Goal: Task Accomplishment & Management: Complete application form

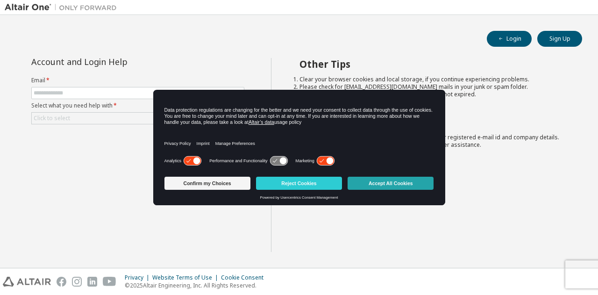
click at [383, 179] on button "Accept All Cookies" at bounding box center [391, 183] width 86 height 13
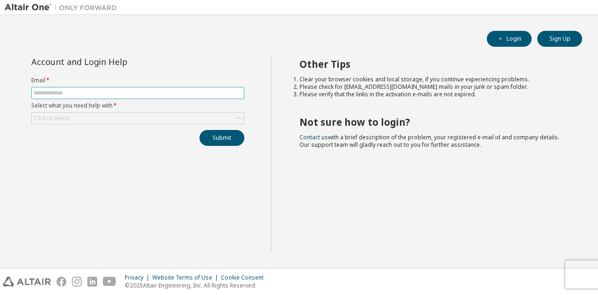
click at [86, 90] on input "text" at bounding box center [138, 92] width 208 height 7
click at [95, 77] on label "Email *" at bounding box center [137, 80] width 213 height 7
click at [92, 114] on div "Click to select" at bounding box center [138, 118] width 212 height 11
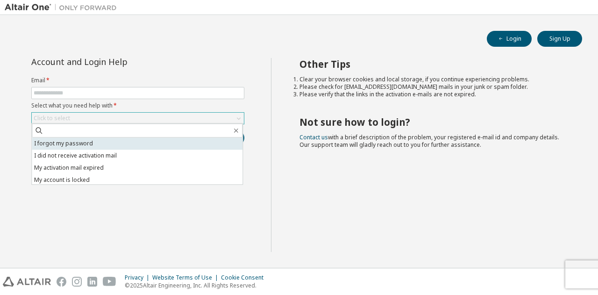
click at [90, 146] on li "I forgot my password" at bounding box center [137, 143] width 211 height 12
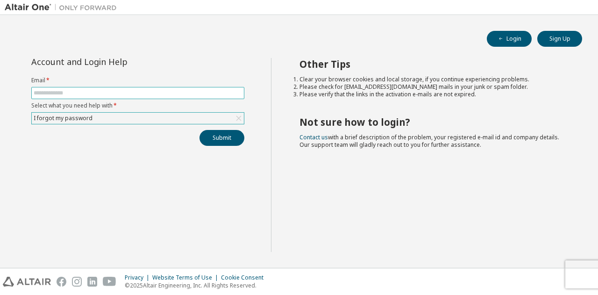
click at [86, 97] on span at bounding box center [137, 93] width 213 height 12
click at [83, 95] on input "text" at bounding box center [138, 92] width 208 height 7
click at [235, 139] on button "Submit" at bounding box center [222, 138] width 45 height 16
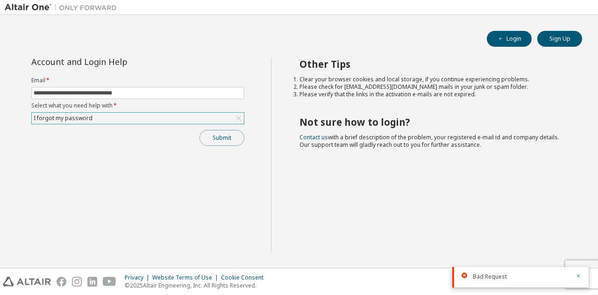
click at [223, 143] on button "Submit" at bounding box center [222, 138] width 45 height 16
click at [218, 139] on button "Submit" at bounding box center [222, 138] width 45 height 16
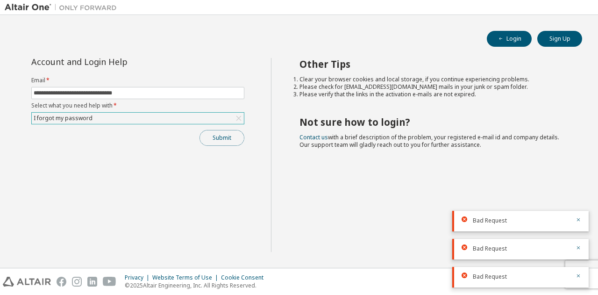
click at [238, 143] on button "Submit" at bounding box center [222, 138] width 45 height 16
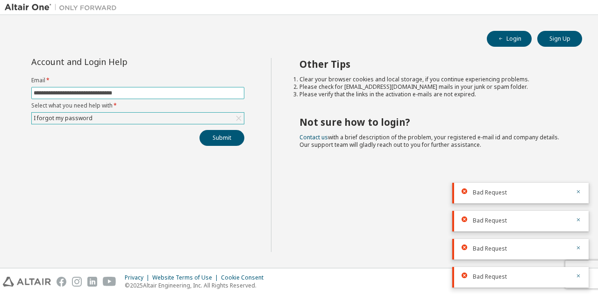
click at [214, 95] on form "**********" at bounding box center [137, 101] width 213 height 48
click at [214, 95] on input "**********" at bounding box center [138, 92] width 208 height 7
type input "**********"
click at [218, 134] on button "Submit" at bounding box center [222, 138] width 45 height 16
click at [580, 165] on icon "button" at bounding box center [579, 164] width 6 height 6
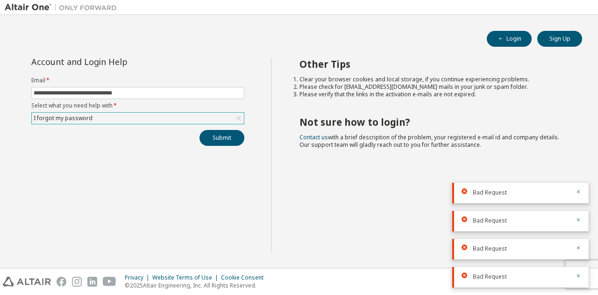
click at [580, 181] on icon "button" at bounding box center [579, 184] width 6 height 6
click at [580, 165] on body "**********" at bounding box center [299, 147] width 598 height 295
click at [580, 165] on div "Other Tips Clear your browser cookies and local storage, if you continue experi…" at bounding box center [432, 155] width 323 height 194
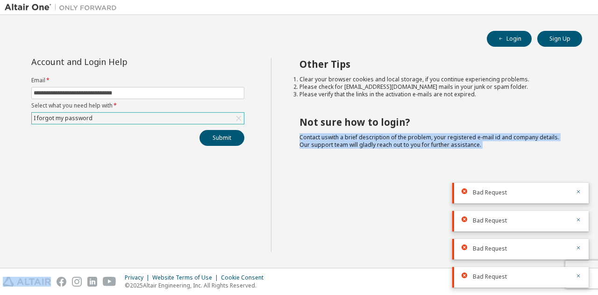
click at [580, 165] on div "Other Tips Clear your browser cookies and local storage, if you continue experi…" at bounding box center [432, 155] width 323 height 194
drag, startPoint x: 580, startPoint y: 165, endPoint x: 577, endPoint y: 183, distance: 18.4
click at [577, 183] on body "**********" at bounding box center [299, 147] width 598 height 295
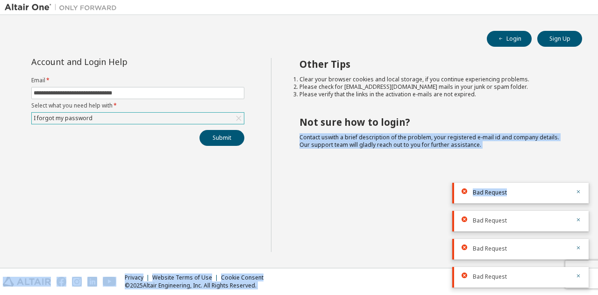
click at [577, 183] on div "Bad Request" at bounding box center [520, 193] width 136 height 21
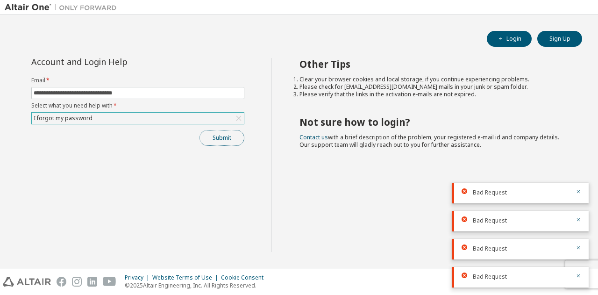
click at [236, 136] on button "Submit" at bounding box center [222, 138] width 45 height 16
click at [236, 136] on div "Submit" at bounding box center [137, 138] width 213 height 16
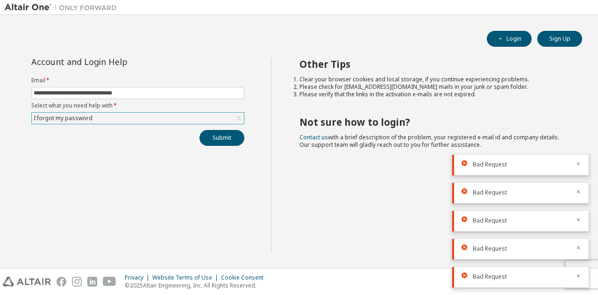
click at [577, 192] on div "Bad Request Bad Request Bad Request Bad Request Bad Request" at bounding box center [520, 217] width 136 height 140
click at [577, 192] on icon "button" at bounding box center [579, 192] width 6 height 6
click at [577, 209] on icon "button" at bounding box center [579, 212] width 6 height 6
click at [577, 192] on div "Bad Request Bad Request Bad Request Bad Request Bad Request" at bounding box center [520, 231] width 136 height 112
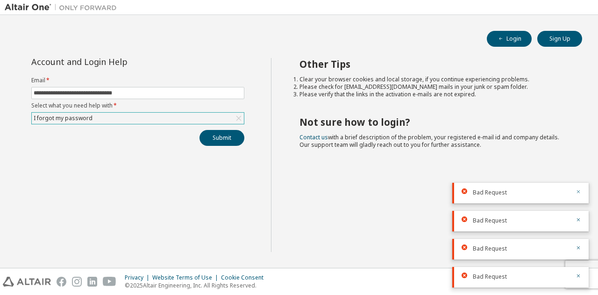
click at [577, 192] on icon "button" at bounding box center [579, 192] width 6 height 6
click at [577, 209] on icon "button" at bounding box center [579, 212] width 6 height 6
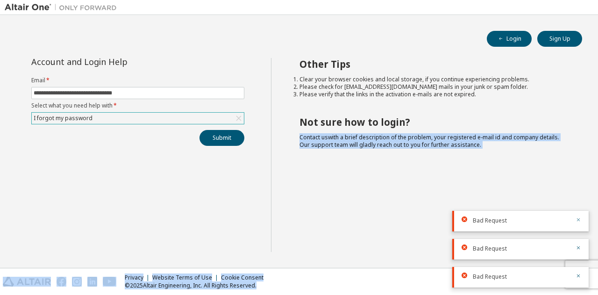
drag, startPoint x: 577, startPoint y: 192, endPoint x: 577, endPoint y: 220, distance: 28.0
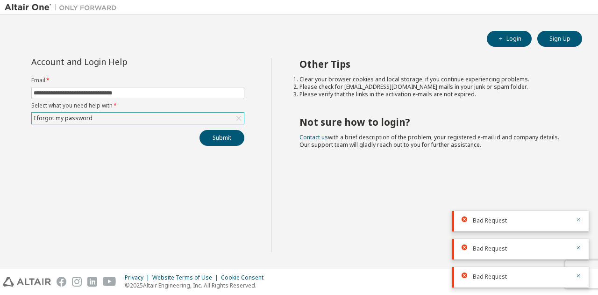
click at [577, 220] on icon "button" at bounding box center [579, 220] width 6 height 6
click at [580, 244] on div "Bad Request" at bounding box center [520, 249] width 136 height 21
click at [580, 249] on icon "button" at bounding box center [579, 248] width 6 height 6
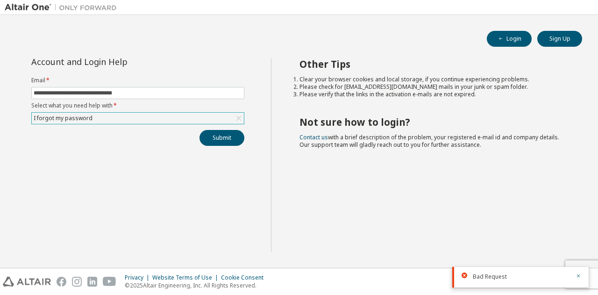
click at [581, 276] on div "Bad Request" at bounding box center [520, 277] width 136 height 21
click at [580, 276] on icon "button" at bounding box center [579, 276] width 6 height 6
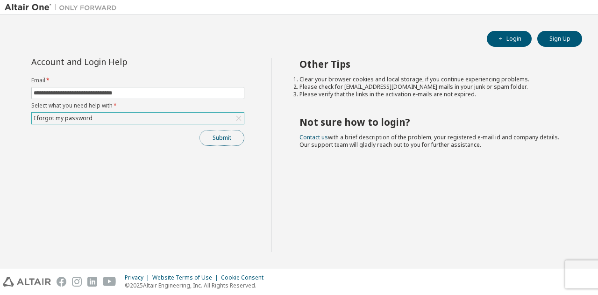
click at [203, 136] on button "Submit" at bounding box center [222, 138] width 45 height 16
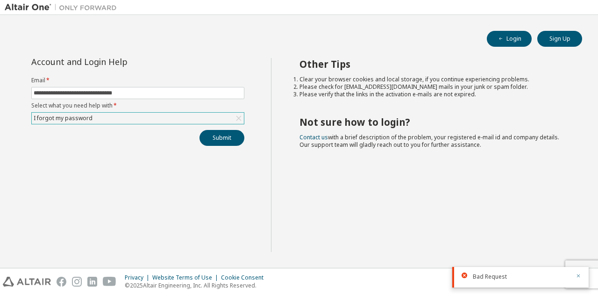
click at [577, 276] on icon "button" at bounding box center [579, 276] width 6 height 6
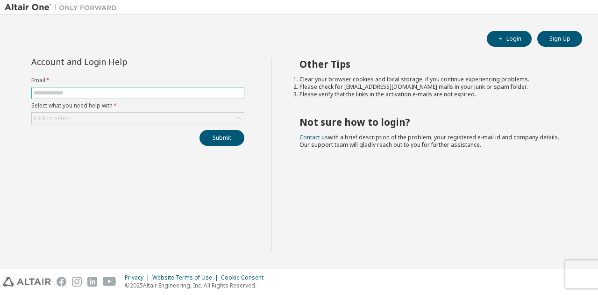
click at [126, 92] on input "text" at bounding box center [138, 92] width 208 height 7
click at [101, 86] on form "Email * Select what you need help with * Click to select" at bounding box center [137, 101] width 213 height 48
click at [100, 86] on form "Email * Select what you need help with * Click to select" at bounding box center [137, 101] width 213 height 48
click at [86, 86] on form "Email * Select what you need help with * Click to select" at bounding box center [137, 101] width 213 height 48
click at [82, 89] on input "text" at bounding box center [138, 92] width 208 height 7
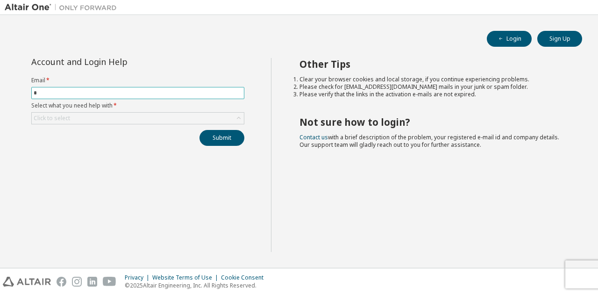
type input "**********"
click at [116, 114] on div "Click to select" at bounding box center [138, 118] width 212 height 11
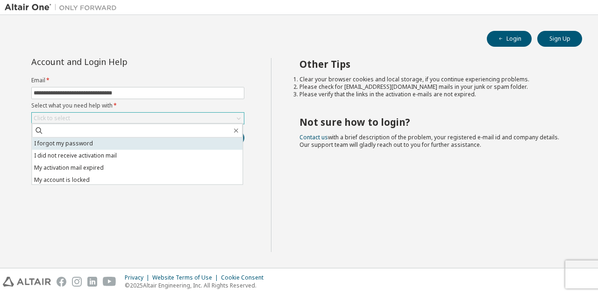
click at [98, 146] on li "I forgot my password" at bounding box center [137, 143] width 211 height 12
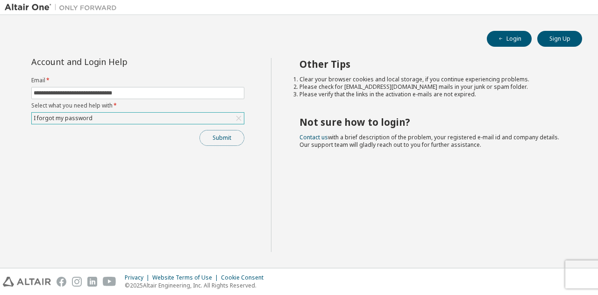
click at [207, 137] on button "Submit" at bounding box center [222, 138] width 45 height 16
